Goal: Task Accomplishment & Management: Manage account settings

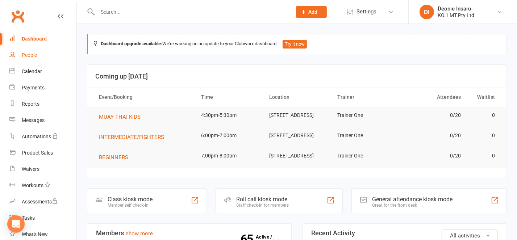
click at [29, 53] on div "People" at bounding box center [29, 55] width 15 height 6
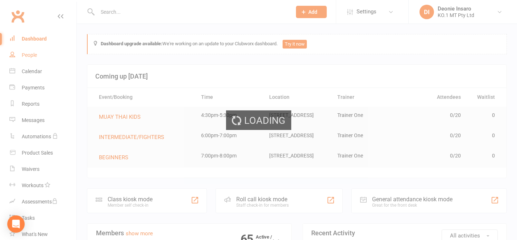
select select "100"
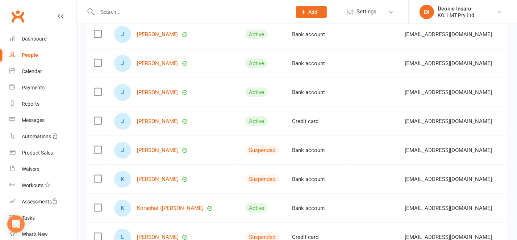
scroll to position [981, 0]
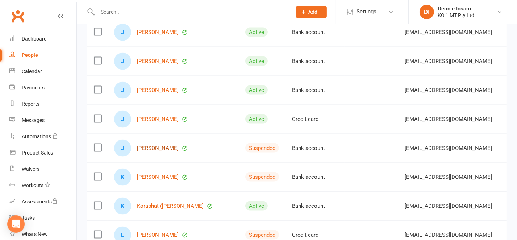
click at [149, 151] on link "[PERSON_NAME]" at bounding box center [158, 148] width 42 height 6
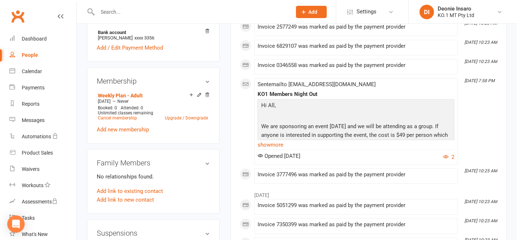
scroll to position [321, 0]
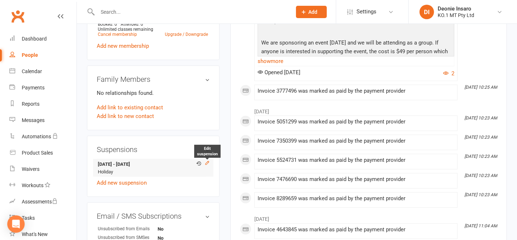
click at [206, 163] on icon at bounding box center [207, 162] width 5 height 5
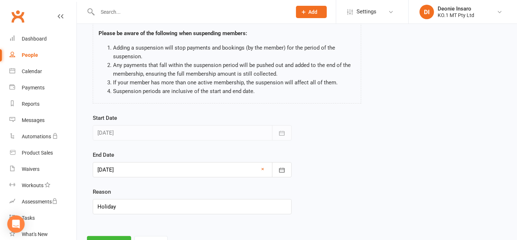
scroll to position [78, 0]
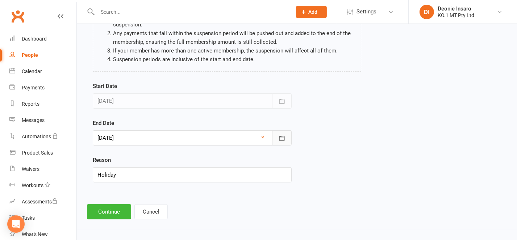
click at [281, 135] on icon "button" at bounding box center [281, 138] width 7 height 7
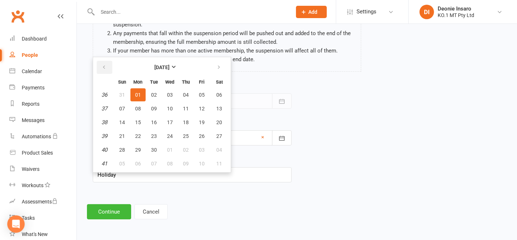
click at [104, 63] on button "button" at bounding box center [105, 67] width 16 height 13
click at [200, 117] on button "15" at bounding box center [201, 122] width 15 height 13
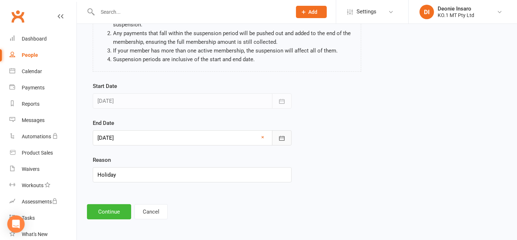
click at [277, 137] on button "button" at bounding box center [282, 137] width 20 height 15
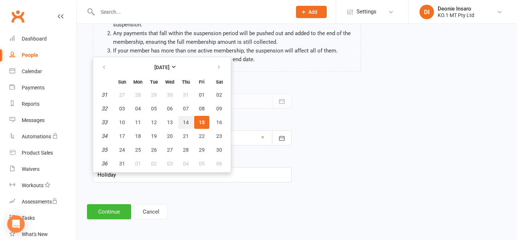
click at [184, 120] on span "14" at bounding box center [186, 123] width 6 height 6
type input "[DATE]"
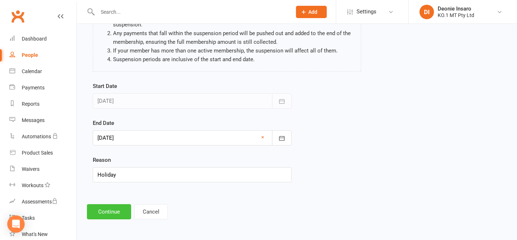
click at [113, 208] on button "Continue" at bounding box center [109, 211] width 44 height 15
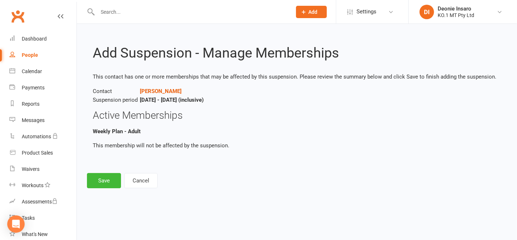
scroll to position [0, 0]
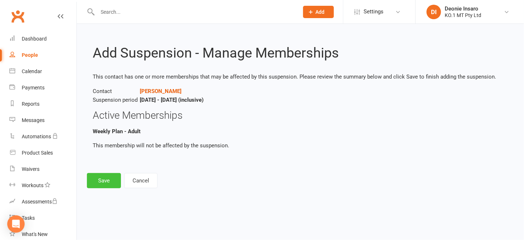
click at [103, 177] on button "Save" at bounding box center [104, 180] width 34 height 15
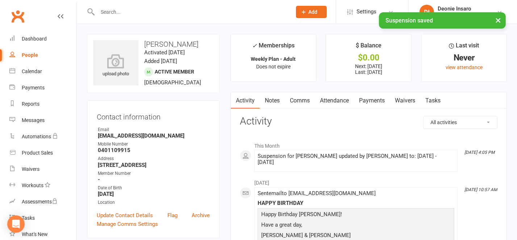
click at [373, 97] on link "Payments" at bounding box center [372, 100] width 36 height 17
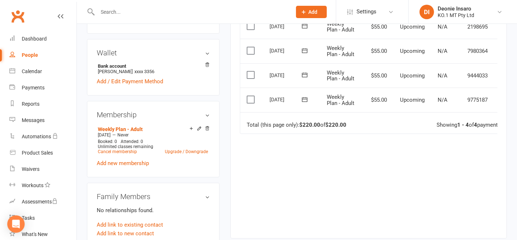
scroll to position [205, 0]
click at [199, 127] on icon at bounding box center [199, 128] width 5 height 5
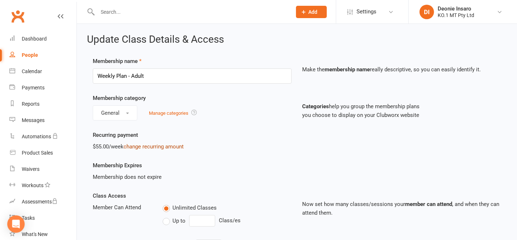
click at [159, 143] on link "change recurring amount" at bounding box center [154, 146] width 60 height 7
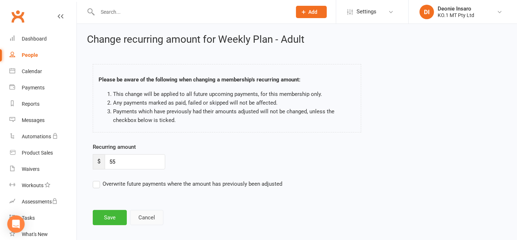
click at [149, 215] on button "Cancel" at bounding box center [146, 217] width 33 height 15
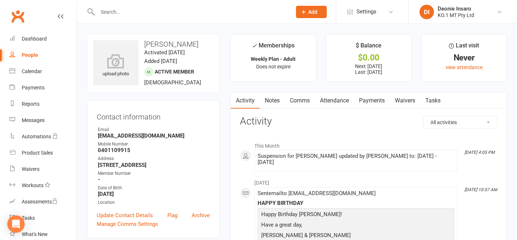
click at [368, 99] on link "Payments" at bounding box center [372, 100] width 36 height 17
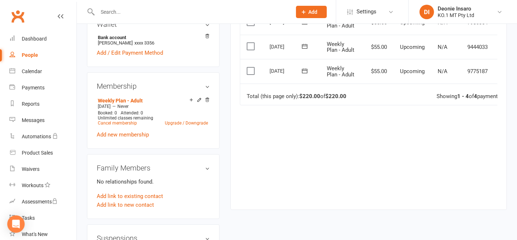
scroll to position [0, 19]
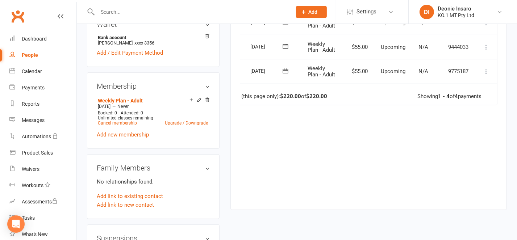
click at [486, 70] on icon at bounding box center [485, 71] width 7 height 7
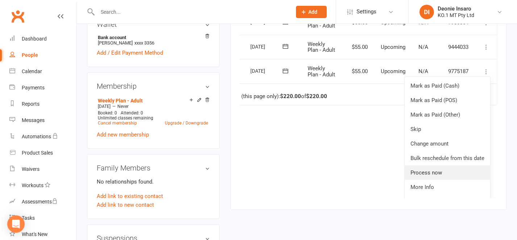
click at [419, 172] on link "Process now" at bounding box center [447, 173] width 85 height 14
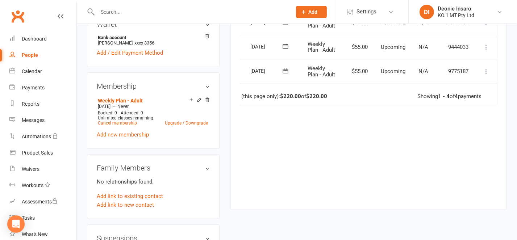
scroll to position [0, 14]
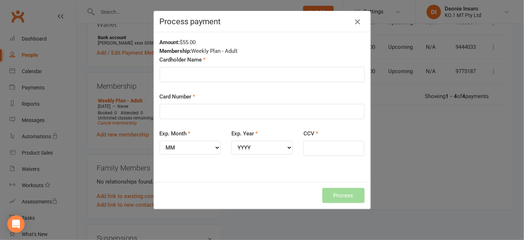
click at [353, 22] on icon "button" at bounding box center [357, 21] width 9 height 9
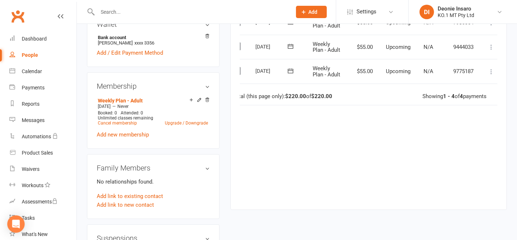
click at [490, 70] on icon at bounding box center [491, 71] width 7 height 7
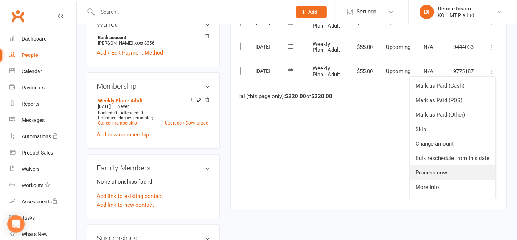
click at [483, 168] on link "Process now" at bounding box center [452, 173] width 85 height 14
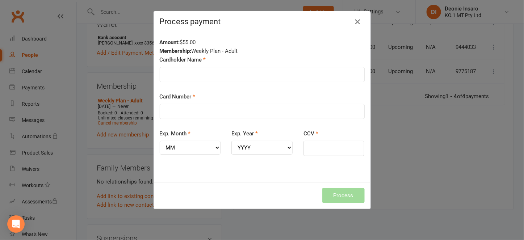
click at [353, 18] on icon "button" at bounding box center [357, 21] width 9 height 9
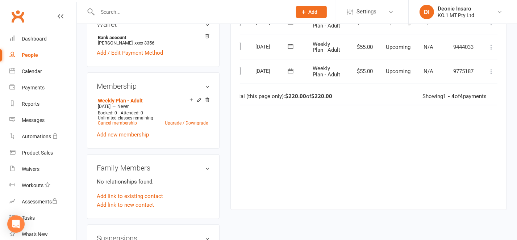
click at [491, 68] on icon at bounding box center [491, 71] width 7 height 7
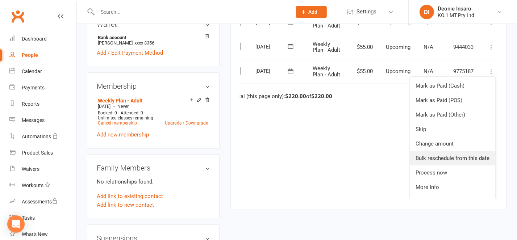
click at [443, 152] on link "Bulk reschedule from this date" at bounding box center [452, 158] width 85 height 14
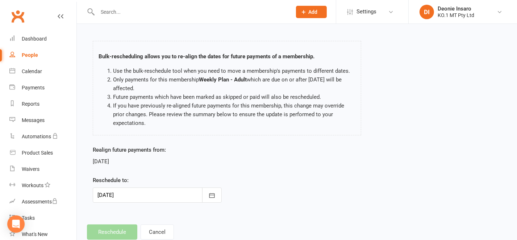
scroll to position [43, 0]
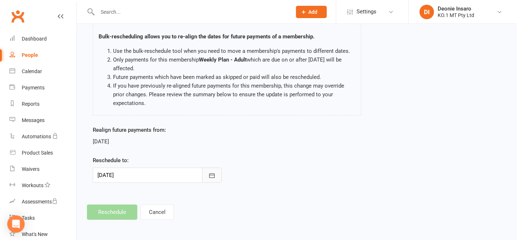
click at [209, 175] on icon "button" at bounding box center [211, 175] width 7 height 7
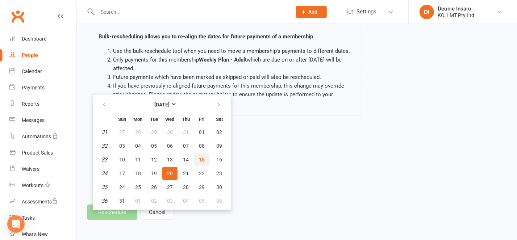
click at [199, 157] on span "15" at bounding box center [202, 160] width 6 height 6
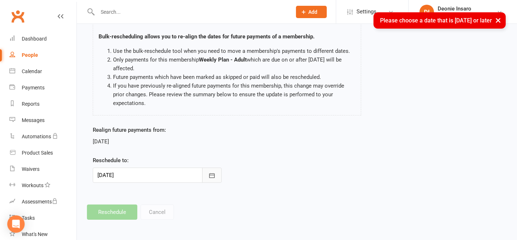
click at [211, 177] on icon "button" at bounding box center [211, 175] width 5 height 5
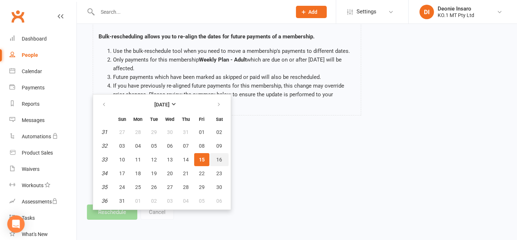
click at [217, 157] on span "16" at bounding box center [220, 160] width 6 height 6
type input "[DATE]"
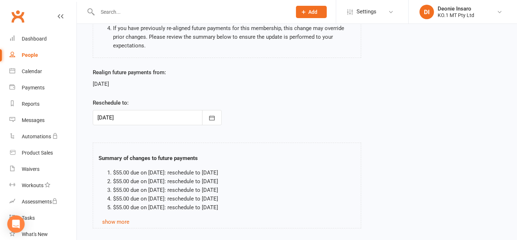
scroll to position [147, 0]
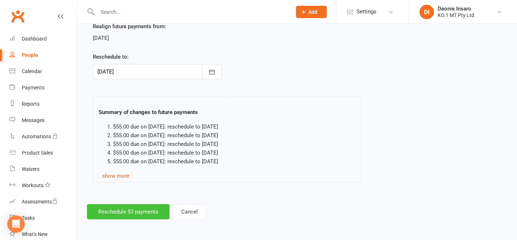
click at [126, 207] on button "Reschedule 53 payments" at bounding box center [128, 211] width 83 height 15
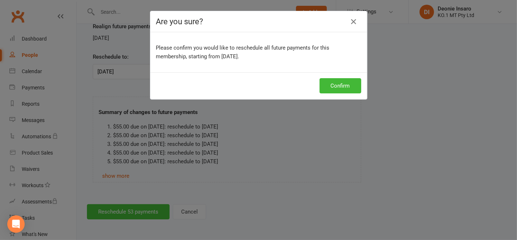
scroll to position [138, 0]
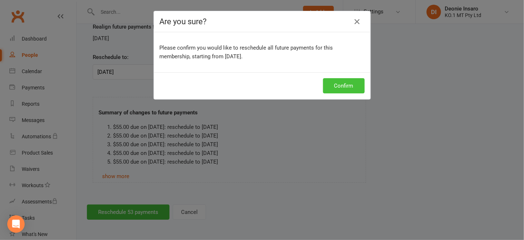
click at [334, 86] on button "Confirm" at bounding box center [344, 85] width 42 height 15
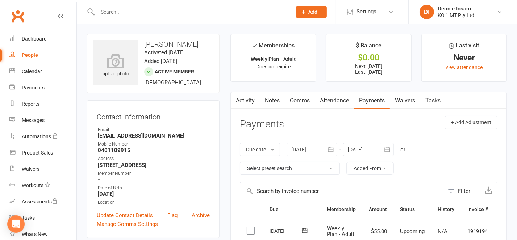
click at [30, 53] on div "People" at bounding box center [30, 55] width 16 height 6
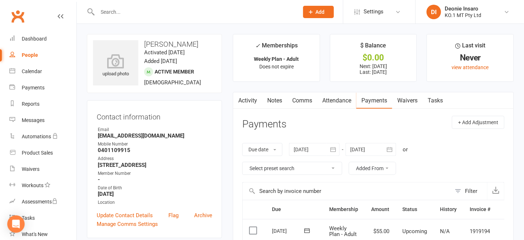
select select "100"
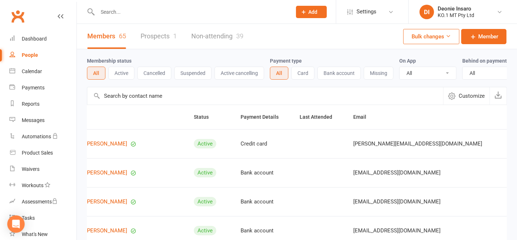
click at [28, 52] on div "People" at bounding box center [30, 55] width 16 height 6
